Goal: Information Seeking & Learning: Learn about a topic

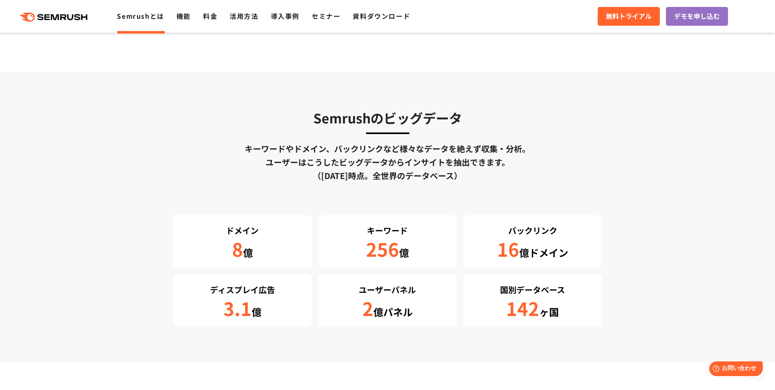
scroll to position [1512, 0]
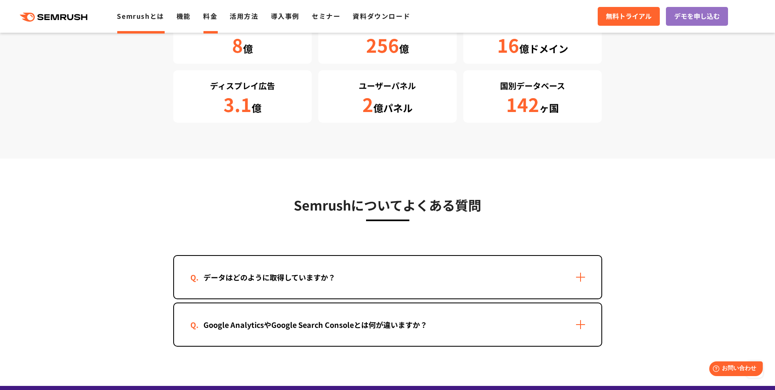
click at [213, 13] on link "料金" at bounding box center [210, 16] width 14 height 10
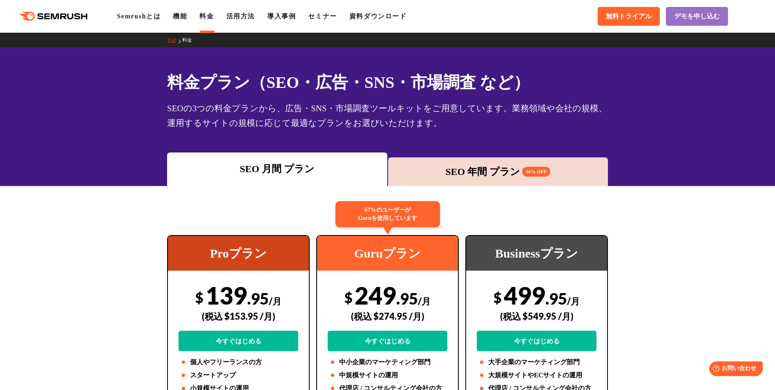
click at [235, 10] on div ".cls {fill: #FF642D;} .cls {fill: #FF642D;} Semrushとは 機能 料金 活用方法 導入事例 セミナー 資料ダウ…" at bounding box center [387, 16] width 775 height 25
click at [243, 13] on link "活用方法" at bounding box center [240, 16] width 29 height 7
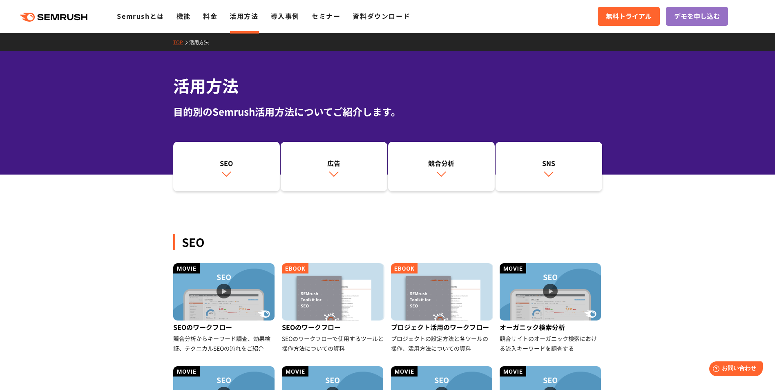
click at [293, 26] on div ".cls {fill: #FF642D;} .cls {fill: #FF642D;} Semrushとは 機能 料金 活用方法 導入事例 セミナー 資料ダウ…" at bounding box center [387, 16] width 775 height 25
click at [285, 15] on link "導入事例" at bounding box center [285, 16] width 29 height 10
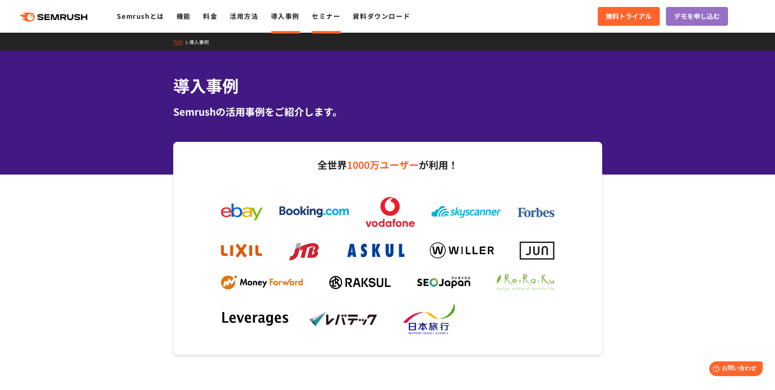
click at [324, 19] on link "セミナー" at bounding box center [326, 16] width 29 height 10
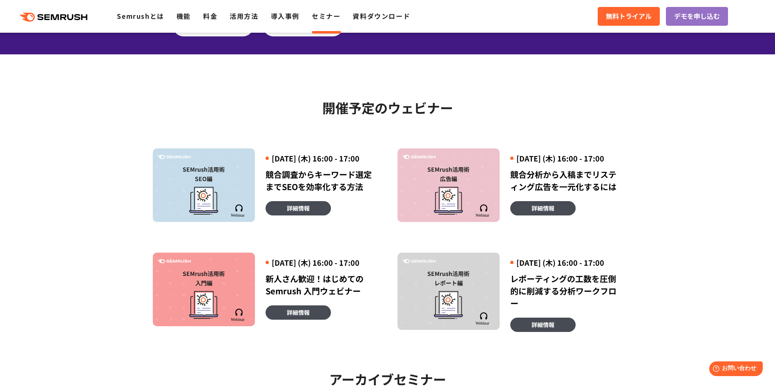
scroll to position [41, 0]
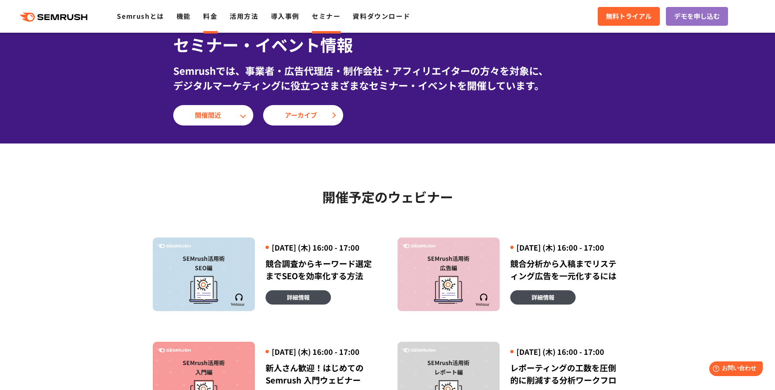
click at [216, 16] on link "料金" at bounding box center [210, 16] width 14 height 10
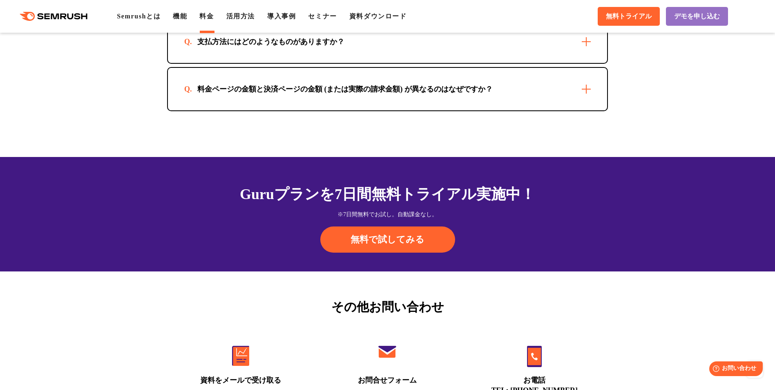
scroll to position [2411, 0]
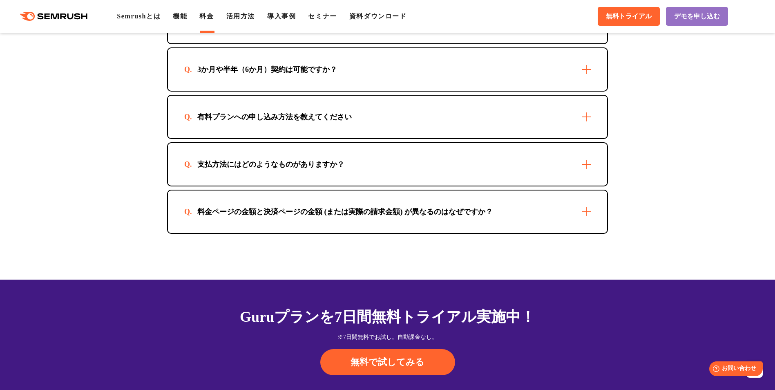
click at [216, 175] on div "支払方法にはどのようなものがありますか？" at bounding box center [387, 164] width 439 height 42
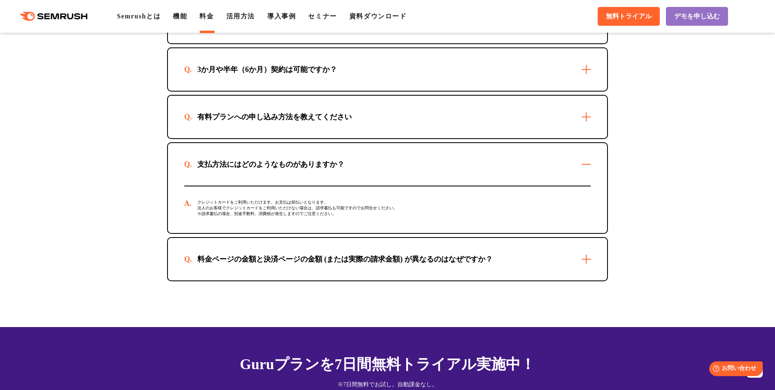
click at [204, 150] on div "支払方法にはどのようなものがありますか？" at bounding box center [387, 164] width 439 height 42
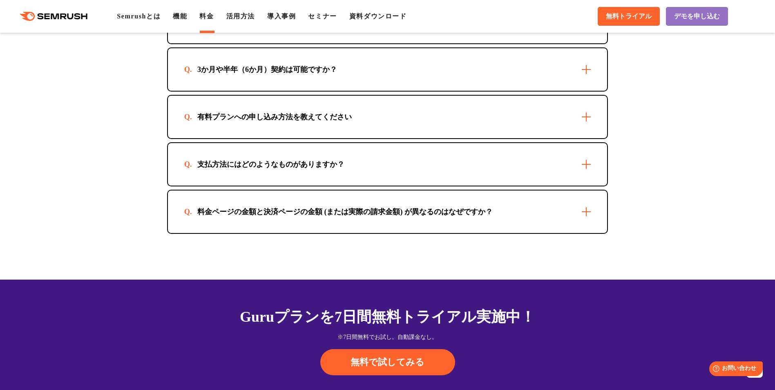
click at [204, 109] on div "有料プランへの申し込み方法を教えてください" at bounding box center [387, 117] width 439 height 42
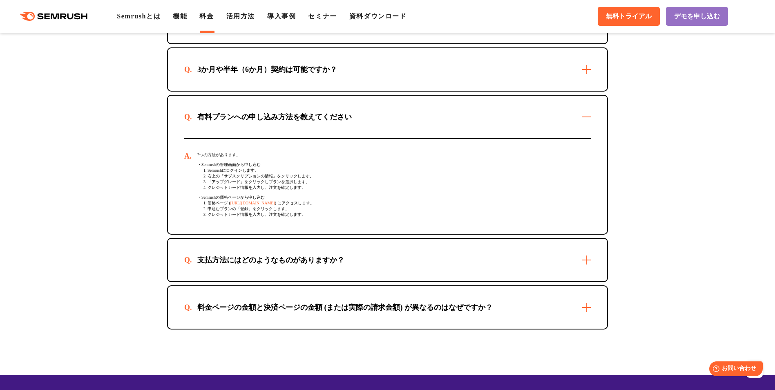
click at [204, 92] on div "最低契約期間はありますか？ 最短1か月からご利用いただけます。 3か月や半年（6か月）契約は可能ですか？ 可能です。お申込方法について個別にご案内しますので、…" at bounding box center [387, 164] width 441 height 329
click at [202, 76] on div "3か月や半年（6か月）契約は可能ですか？" at bounding box center [387, 69] width 439 height 42
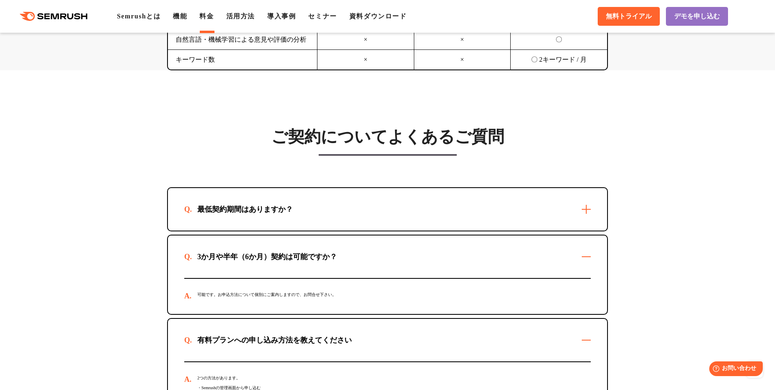
scroll to position [2207, 0]
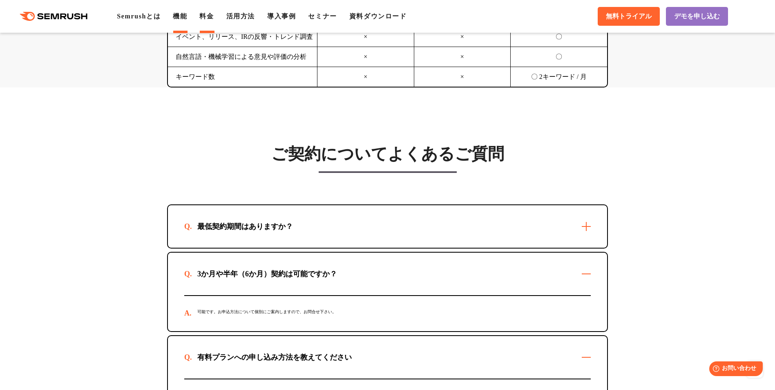
click at [187, 17] on link "機能" at bounding box center [180, 16] width 14 height 7
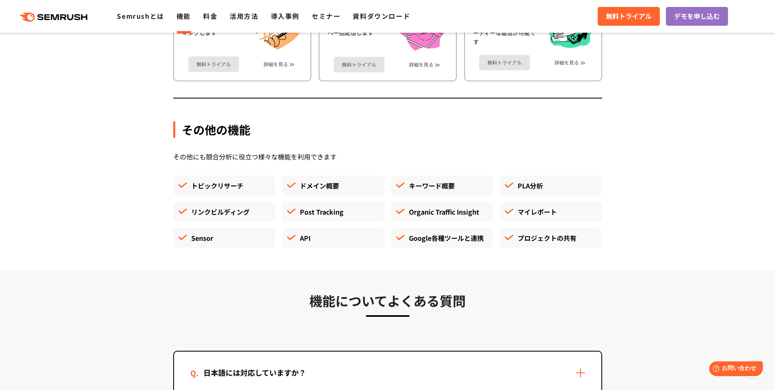
scroll to position [2329, 0]
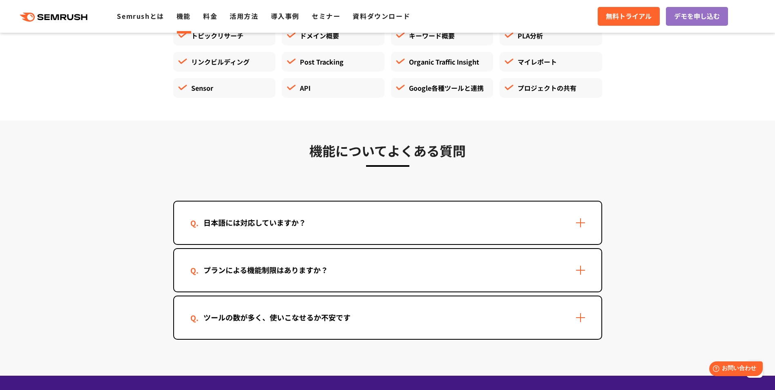
click at [326, 272] on div "プランによる機能制限はありますか？" at bounding box center [265, 270] width 151 height 12
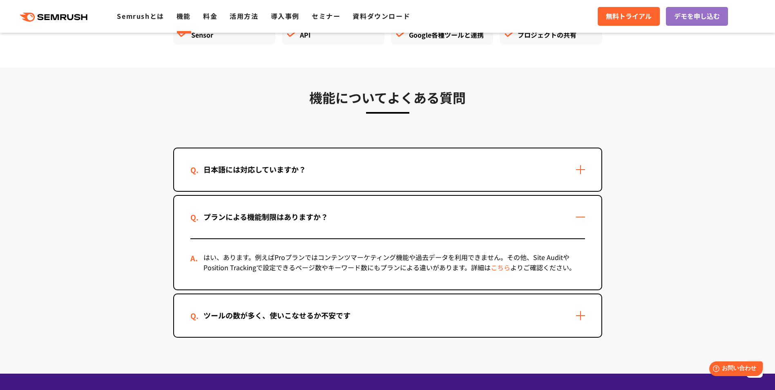
scroll to position [2452, 0]
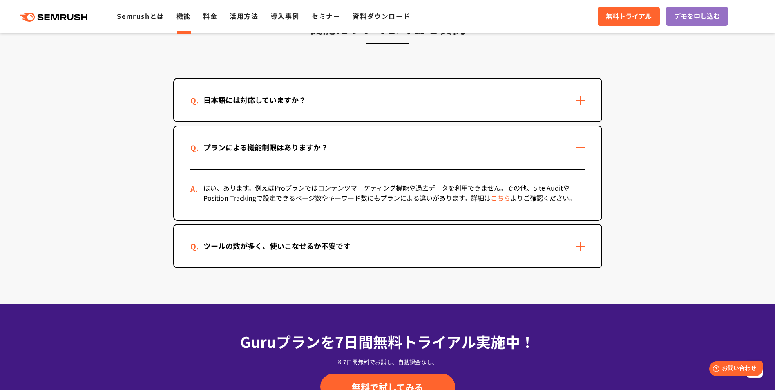
click at [305, 242] on div "ツールの数が多く、使いこなせるか不安です" at bounding box center [276, 246] width 173 height 12
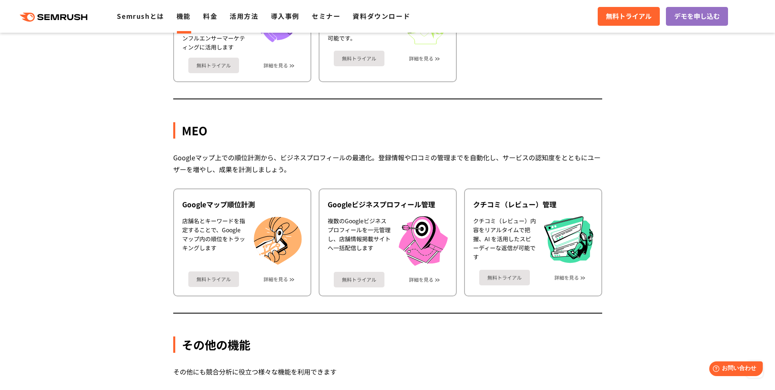
scroll to position [1880, 0]
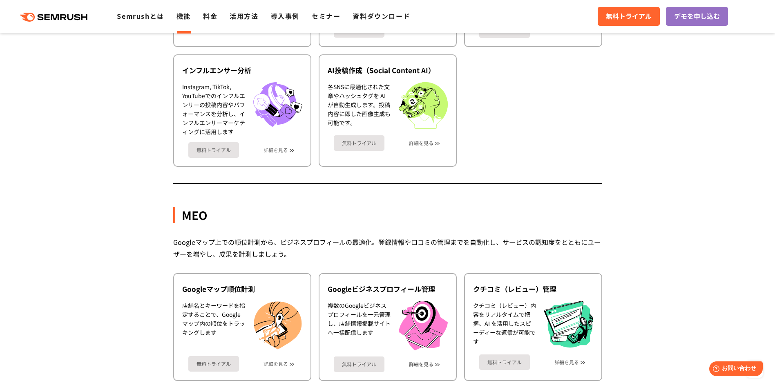
click at [252, 7] on div ".cls {fill: #FF642D;} .cls {fill: #FF642D;} Semrushとは 機能 料金 活用方法 導入事例 セミナー 資料ダウ…" at bounding box center [387, 16] width 775 height 25
click at [252, 17] on link "活用方法" at bounding box center [244, 16] width 29 height 10
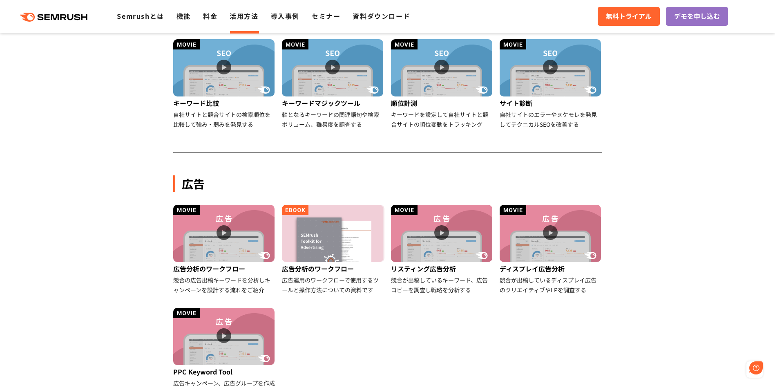
scroll to position [82, 0]
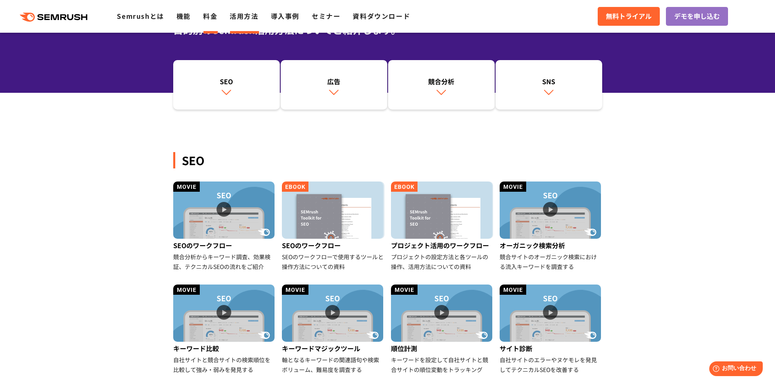
click at [208, 16] on link "料金" at bounding box center [210, 16] width 14 height 10
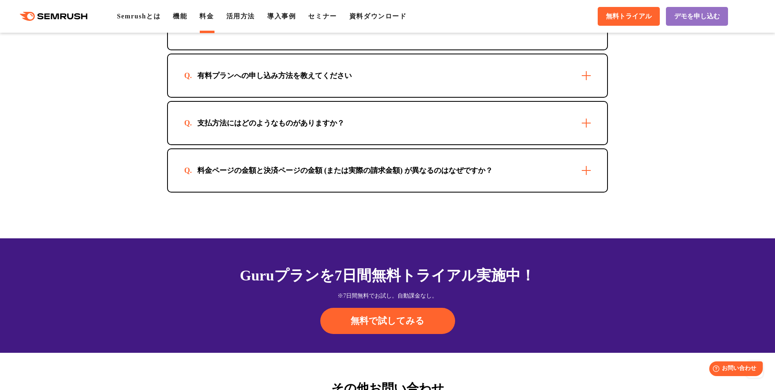
scroll to position [2452, 0]
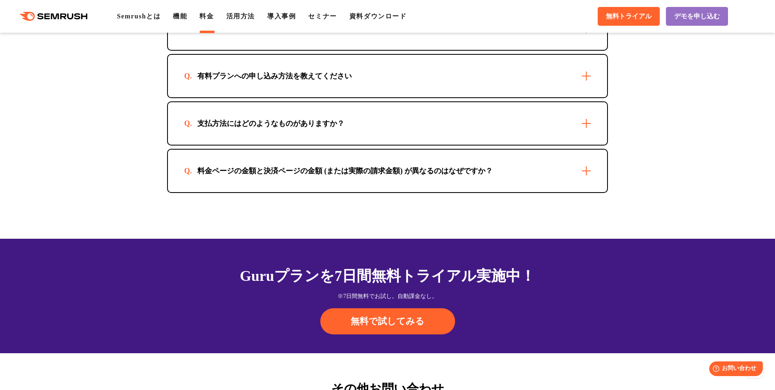
click at [355, 178] on div "料金ページの金額と決済ページの金額 (または実際の請求金額) が異なるのはなぜですか？" at bounding box center [387, 171] width 439 height 42
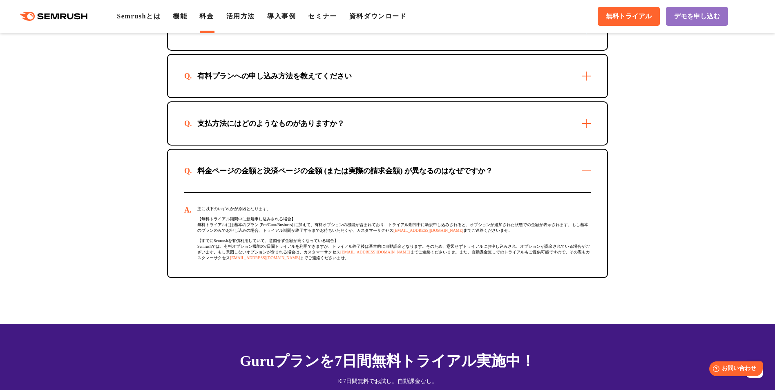
click at [349, 110] on div "支払方法にはどのようなものがありますか？" at bounding box center [387, 123] width 439 height 42
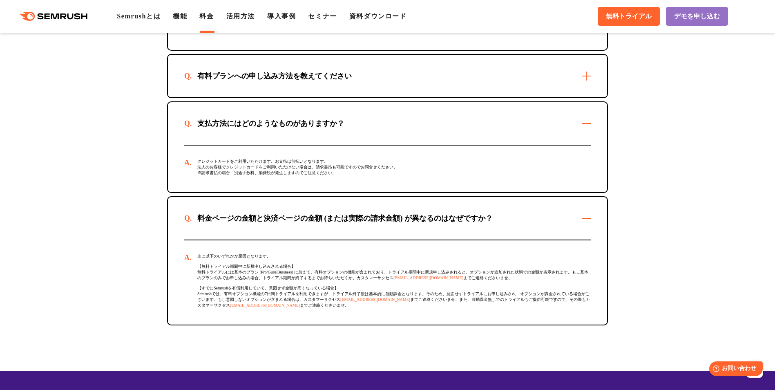
click at [338, 83] on div "有料プランへの申し込み方法を教えてください" at bounding box center [387, 76] width 439 height 42
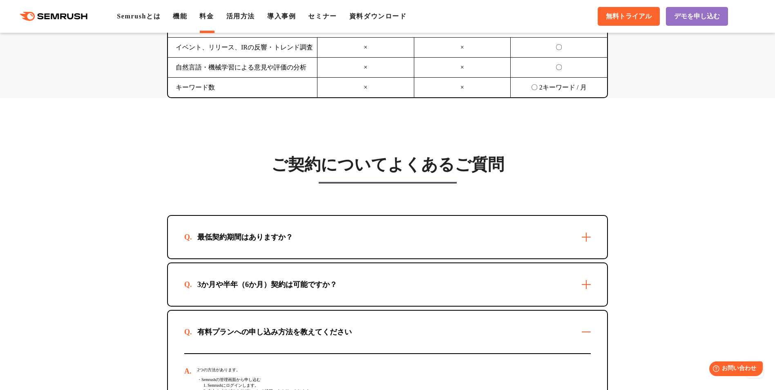
scroll to position [2166, 0]
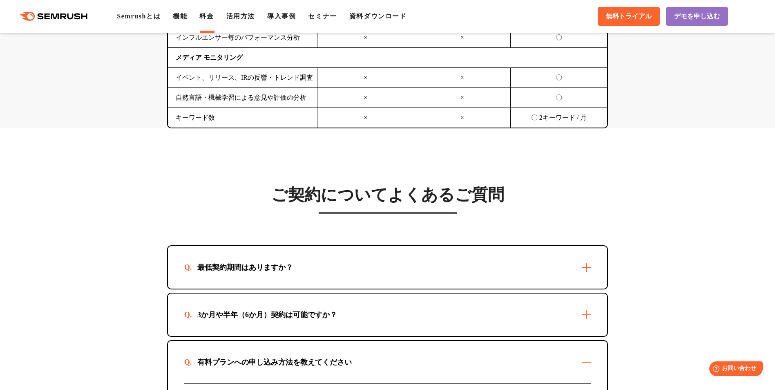
click at [306, 21] on ul "Semrushとは 機能 料金 活用方法 導入事例 セミナー 資料ダウンロード" at bounding box center [268, 16] width 302 height 10
click at [289, 18] on link "導入事例" at bounding box center [281, 16] width 29 height 7
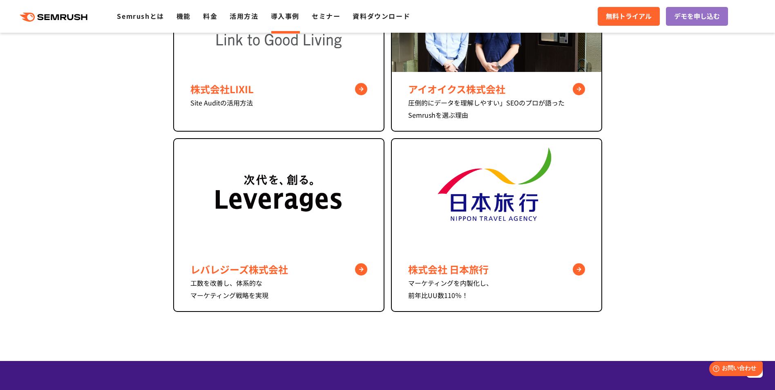
scroll to position [817, 0]
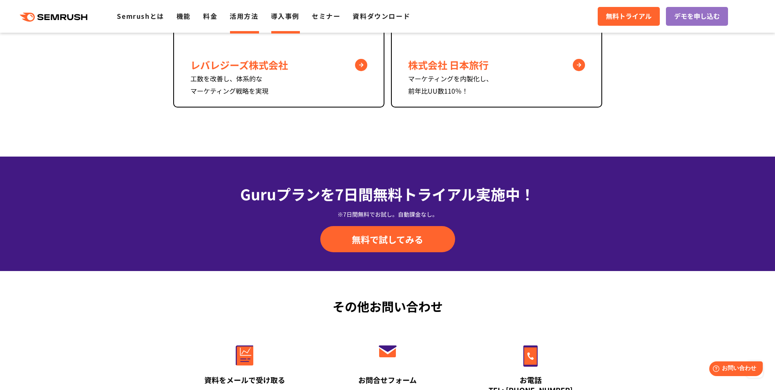
click at [249, 13] on link "活用方法" at bounding box center [244, 16] width 29 height 10
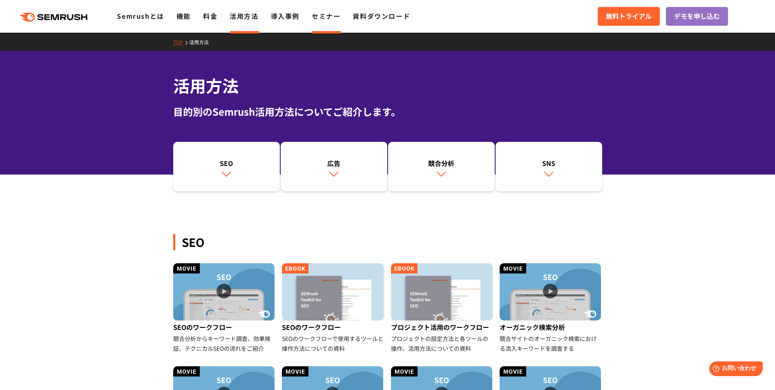
click at [336, 17] on link "セミナー" at bounding box center [326, 16] width 29 height 10
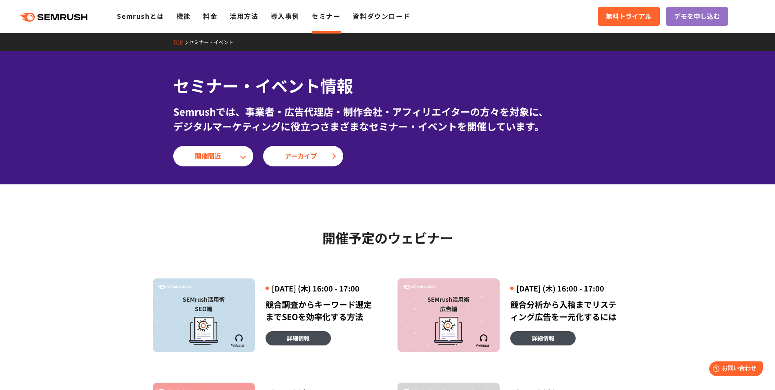
click at [145, 24] on div ".cls {fill: #FF642D;} .cls {fill: #FF642D;} Semrushとは 機能 料金 活用方法 導入事例 セミナー 資料ダウ…" at bounding box center [387, 16] width 775 height 25
click at [142, 20] on link "Semrushとは" at bounding box center [140, 16] width 47 height 10
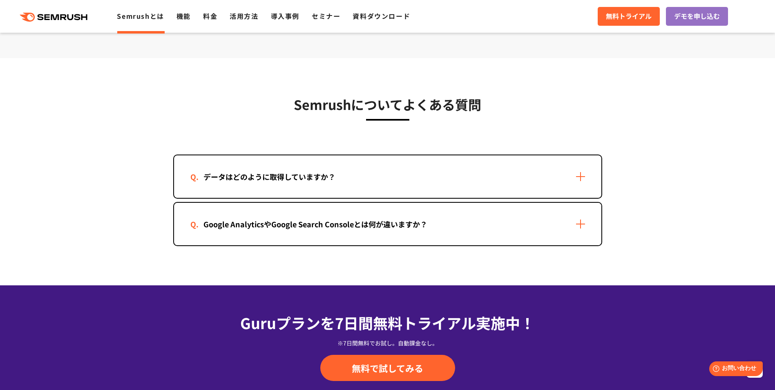
scroll to position [1635, 0]
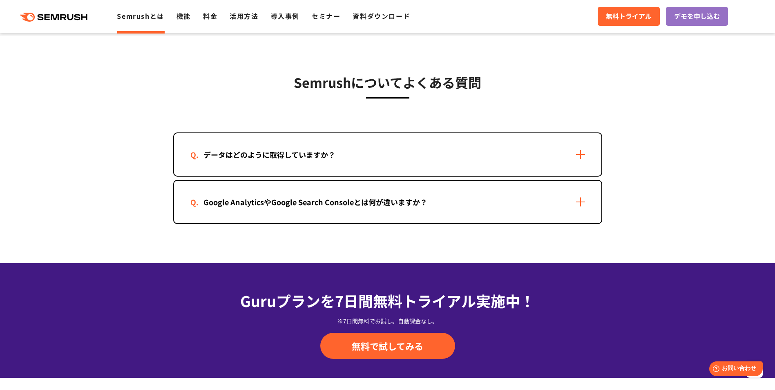
click at [406, 149] on div "データはどのように取得していますか？" at bounding box center [387, 154] width 427 height 42
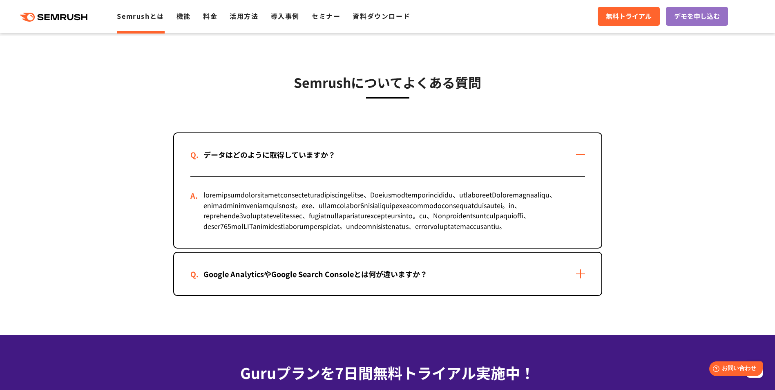
click at [405, 289] on div "Google AnalyticsやGoogle Search Consoleとは何が違いますか？" at bounding box center [387, 274] width 427 height 42
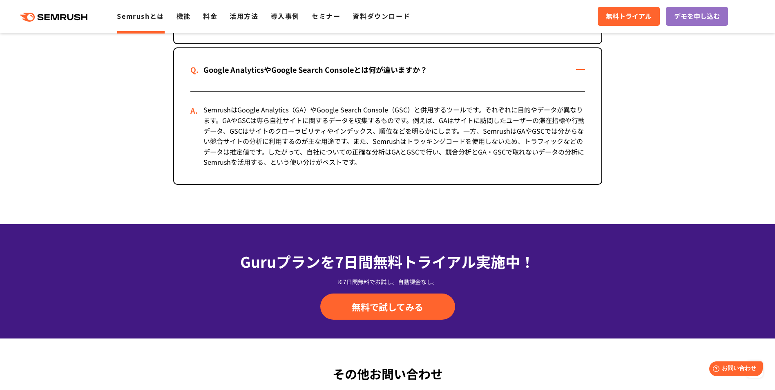
scroll to position [2143, 0]
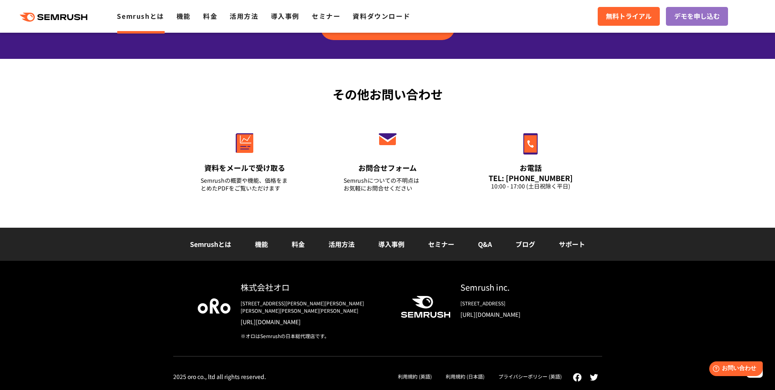
click at [342, 249] on link "活用方法" at bounding box center [342, 244] width 26 height 10
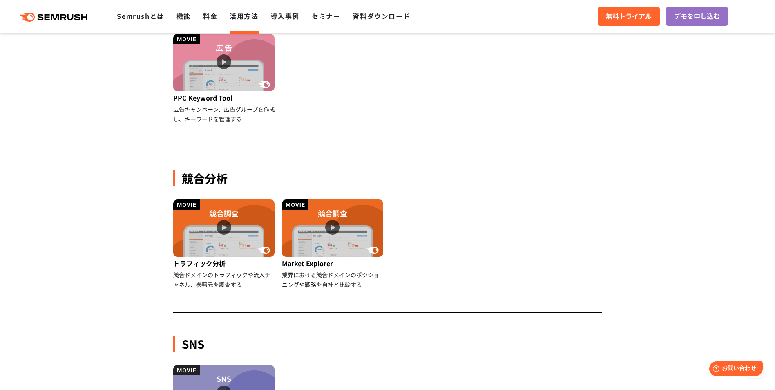
scroll to position [613, 0]
